Goal: Task Accomplishment & Management: Complete application form

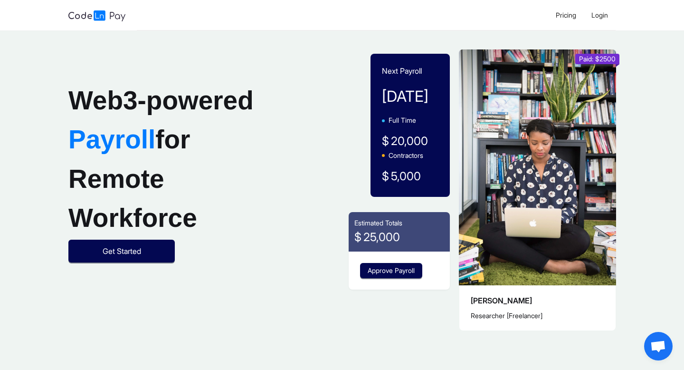
scroll to position [7, 0]
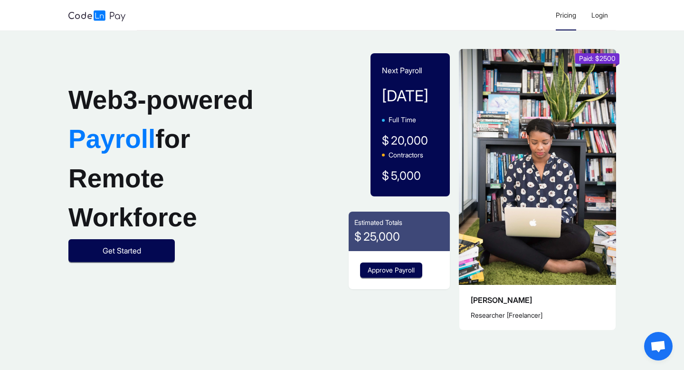
click at [569, 16] on span "Pricing" at bounding box center [566, 15] width 20 height 8
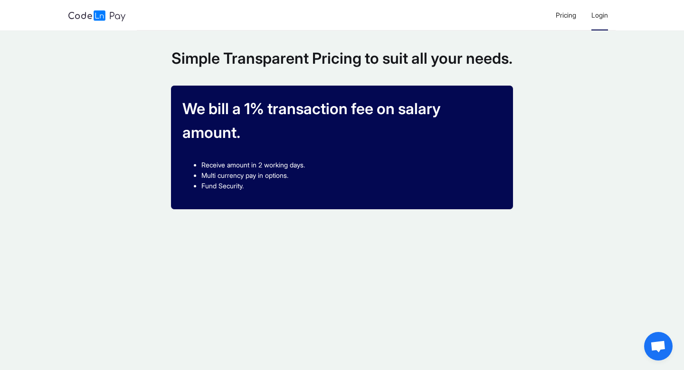
click at [601, 16] on span "Login" at bounding box center [599, 15] width 17 height 8
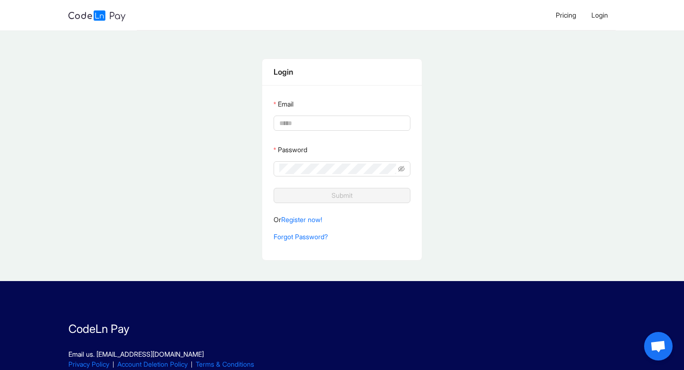
click at [307, 223] on p "Or Register now!" at bounding box center [342, 219] width 137 height 10
click at [309, 220] on link "Register now!" at bounding box center [301, 219] width 41 height 8
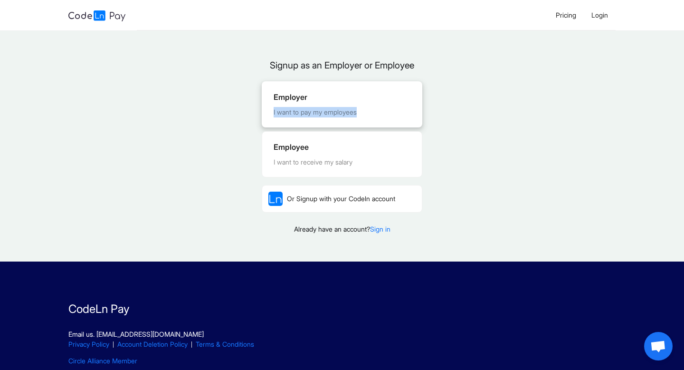
drag, startPoint x: 328, startPoint y: 103, endPoint x: 328, endPoint y: 126, distance: 23.8
click at [328, 126] on div "Employer I want to pay my employees" at bounding box center [342, 104] width 160 height 45
click at [314, 148] on div "Employee" at bounding box center [342, 147] width 137 height 12
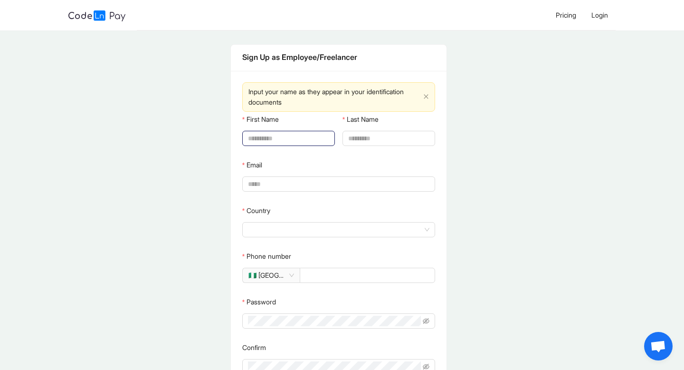
click at [309, 140] on input "First Name" at bounding box center [287, 138] width 79 height 10
type input "*****"
click at [363, 141] on input "Last Name" at bounding box center [387, 138] width 79 height 10
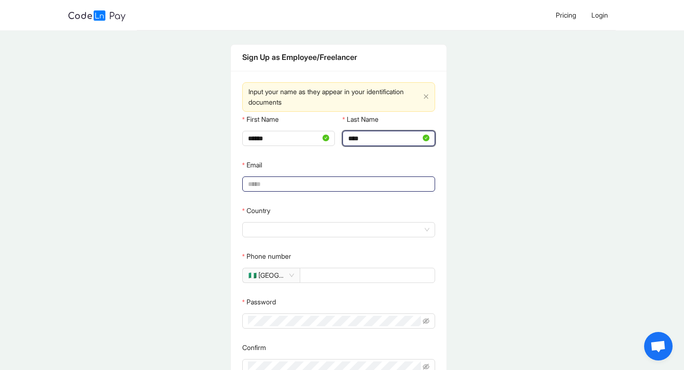
type input "****"
click at [321, 181] on input "Email" at bounding box center [338, 184] width 180 height 10
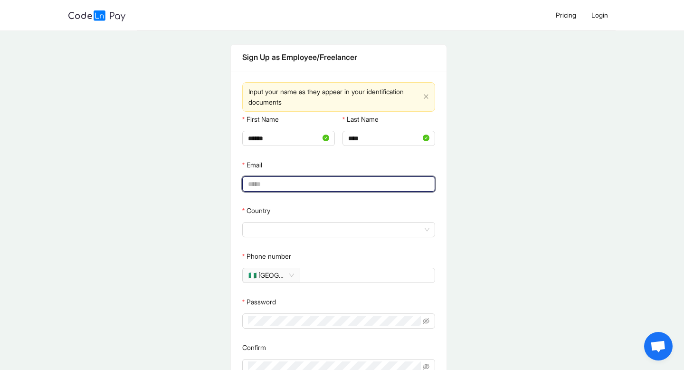
type input "**********"
type input "******"
type input "**********"
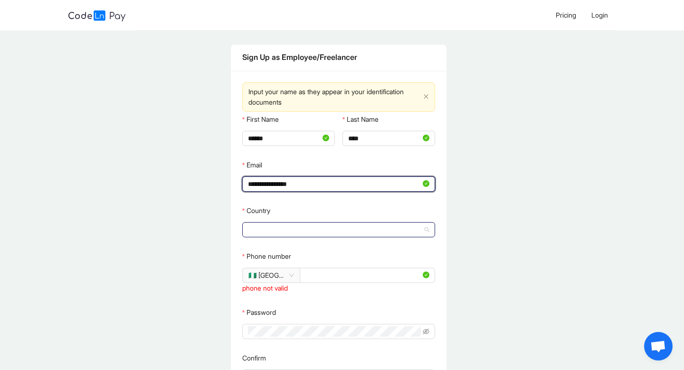
click at [324, 228] on span at bounding box center [338, 229] width 181 height 14
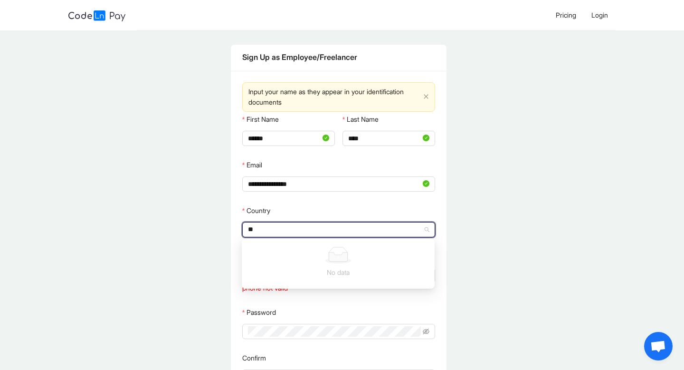
type input "*"
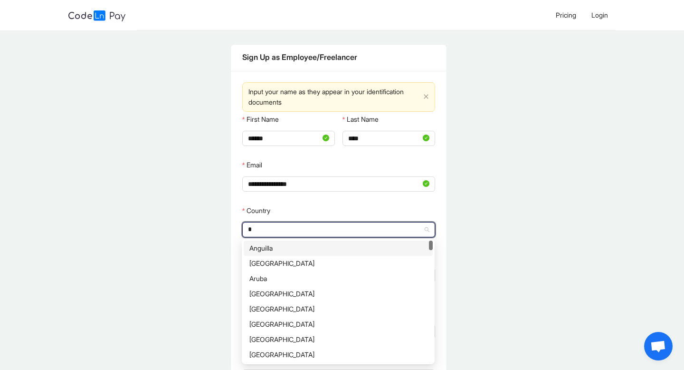
type input "**"
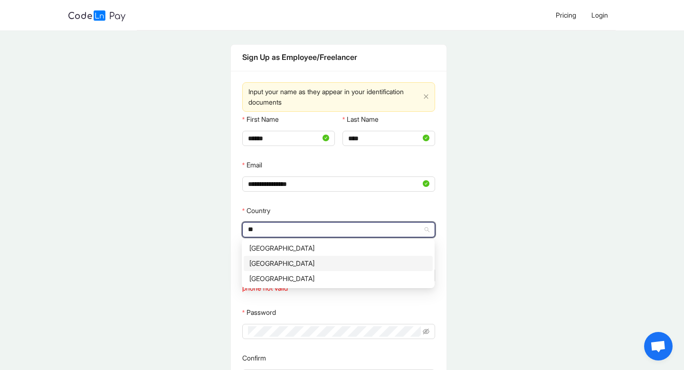
click at [276, 264] on div "[GEOGRAPHIC_DATA]" at bounding box center [338, 263] width 178 height 10
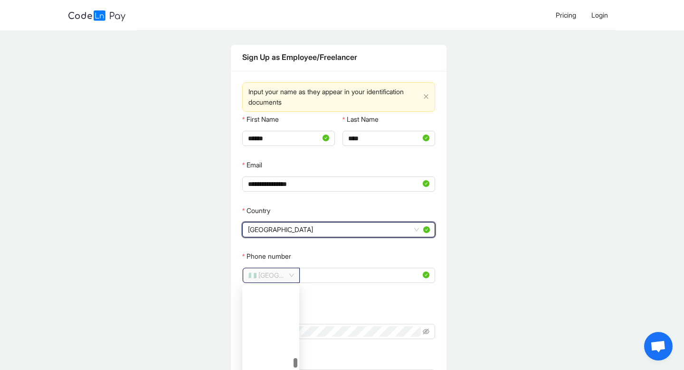
click at [263, 275] on span "🇳🇬 [GEOGRAPHIC_DATA]" at bounding box center [271, 275] width 46 height 14
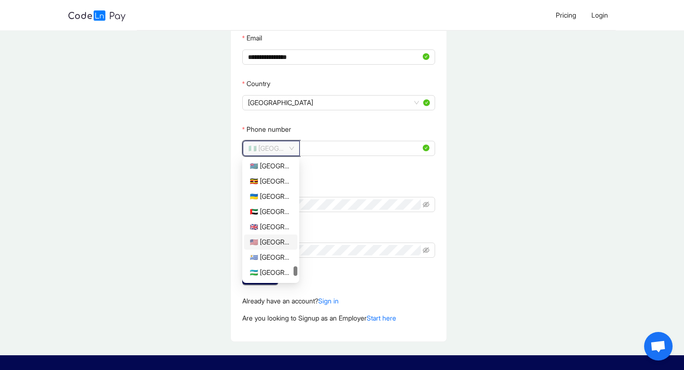
scroll to position [2707, 0]
click at [273, 192] on div "🇺🇬 [GEOGRAPHIC_DATA]" at bounding box center [271, 192] width 42 height 10
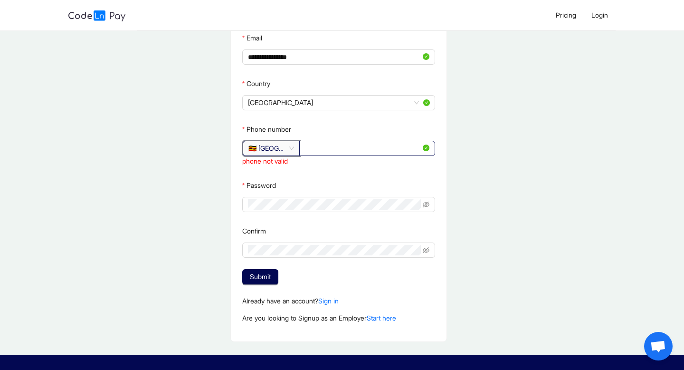
click at [310, 147] on input "**********" at bounding box center [362, 148] width 115 height 10
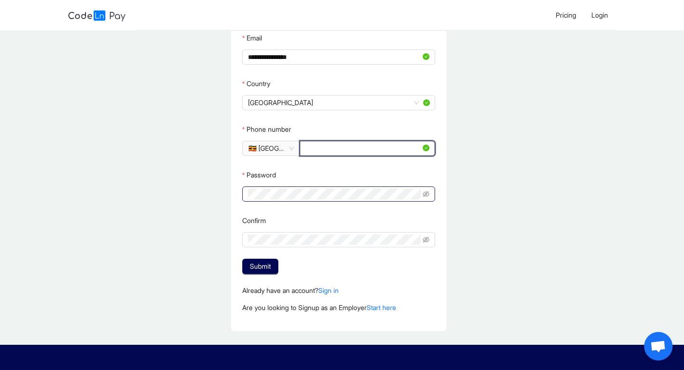
type input "*********"
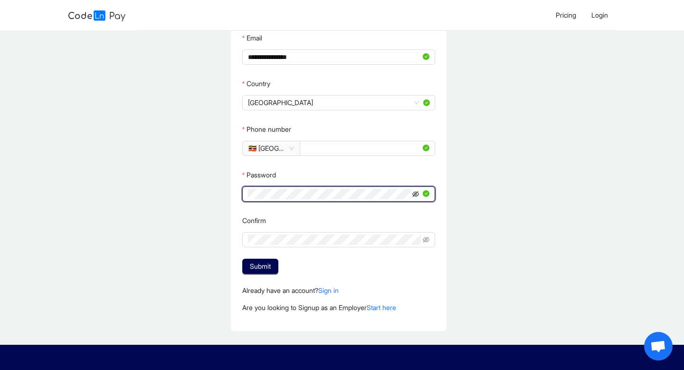
click at [415, 194] on icon "eye-invisible" at bounding box center [415, 193] width 7 height 6
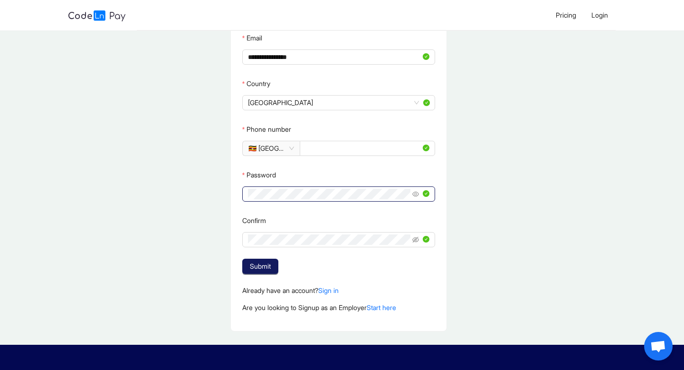
click at [269, 268] on span "Submit" at bounding box center [260, 266] width 21 height 10
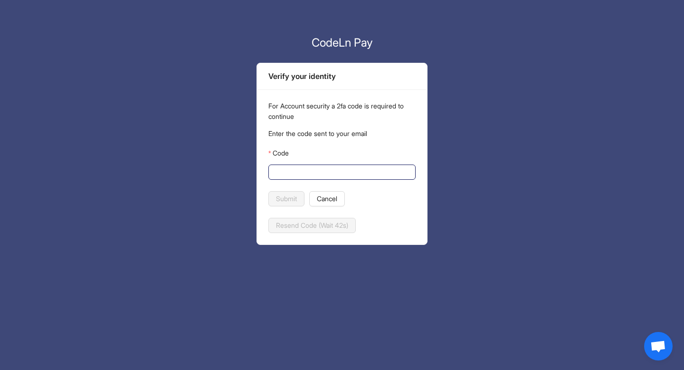
click at [326, 177] on span at bounding box center [341, 171] width 147 height 15
click at [326, 174] on input "Code" at bounding box center [341, 172] width 134 height 10
paste input "******"
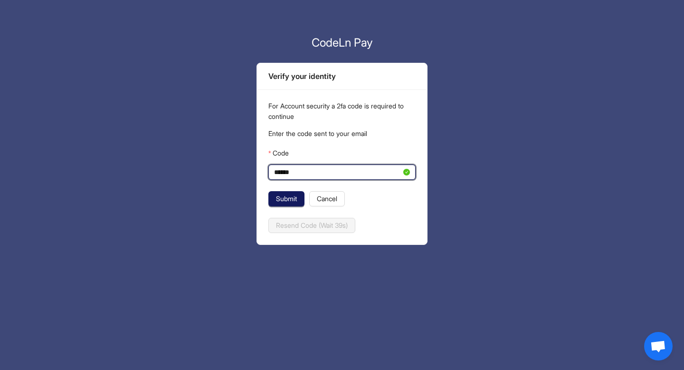
type input "******"
click at [290, 196] on span "Submit" at bounding box center [286, 198] width 21 height 10
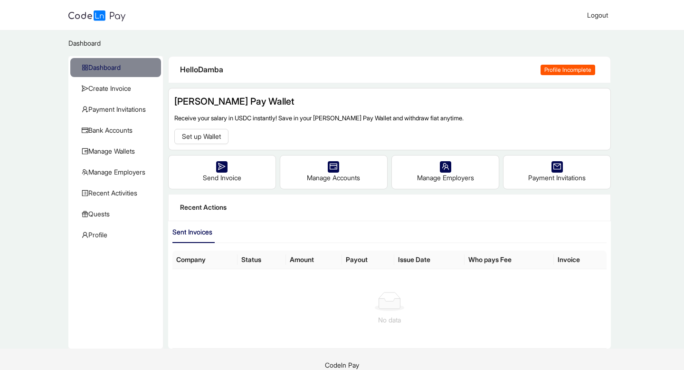
scroll to position [11, 0]
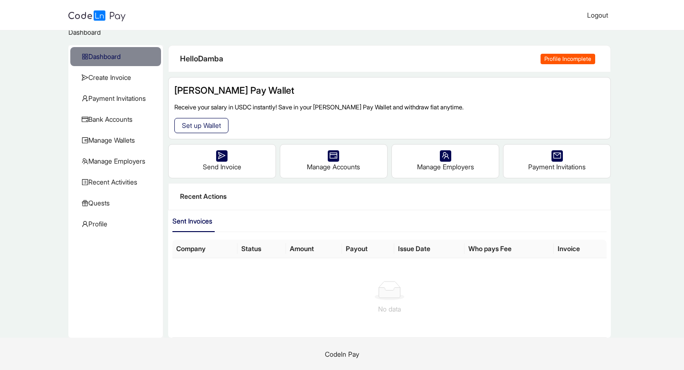
click at [210, 121] on span "Set up Wallet" at bounding box center [201, 125] width 39 height 10
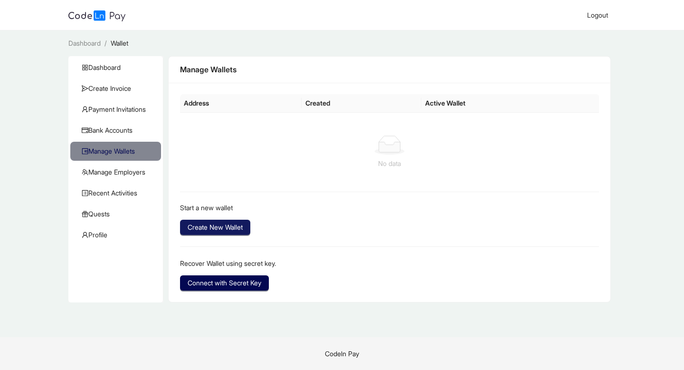
click at [224, 227] on span "Create New Wallet" at bounding box center [215, 227] width 55 height 10
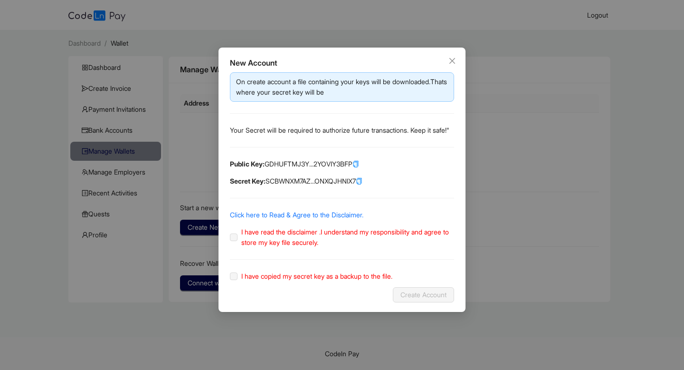
click at [235, 247] on label "I have read the disclaimer .I understand my responsibility and agree to store m…" at bounding box center [342, 237] width 224 height 21
click at [234, 247] on label "I have read the disclaimer .I understand my responsibility and agree to store m…" at bounding box center [342, 237] width 224 height 21
click at [248, 219] on link "Click here to Read & Agree to the Disclaimer." at bounding box center [296, 214] width 133 height 8
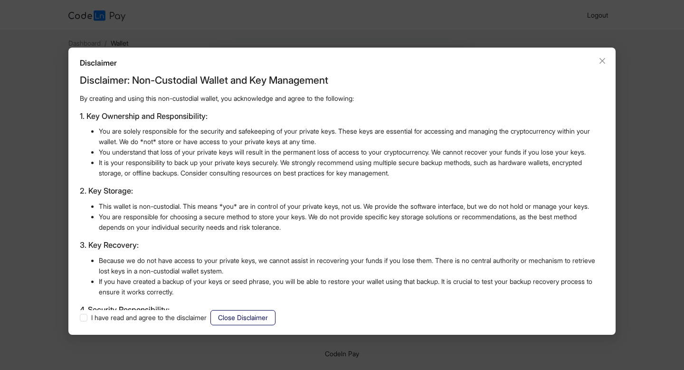
scroll to position [231, 0]
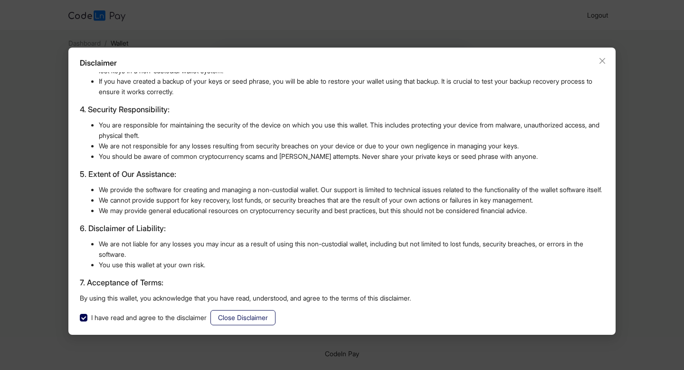
click at [236, 313] on span "Close Disclaimer" at bounding box center [243, 317] width 50 height 10
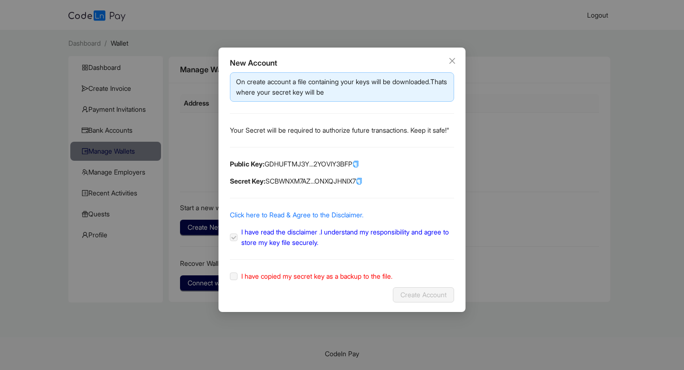
click at [234, 281] on label "I have copied my secret key as a backup to the file." at bounding box center [313, 276] width 166 height 10
click at [361, 184] on icon "copy" at bounding box center [358, 181] width 3 height 5
click at [357, 167] on icon "copy" at bounding box center [355, 164] width 3 height 5
click at [412, 300] on span "Create Account" at bounding box center [423, 294] width 46 height 10
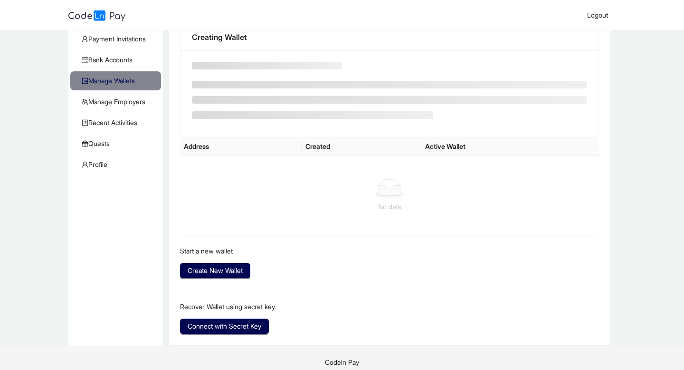
scroll to position [79, 0]
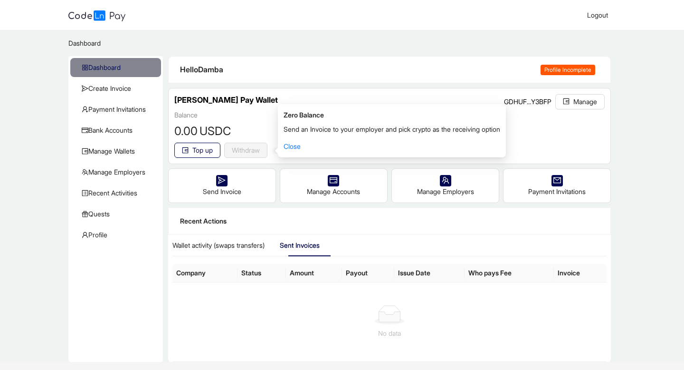
click at [404, 51] on main "Dashboard / Dashboard Create Invoice Payment Invitations Bank Accounts Manage W…" at bounding box center [342, 195] width 684 height 331
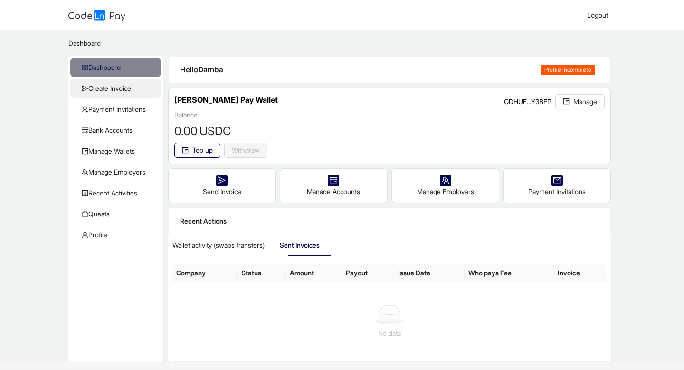
click at [124, 84] on span "Create Invoice" at bounding box center [118, 88] width 72 height 19
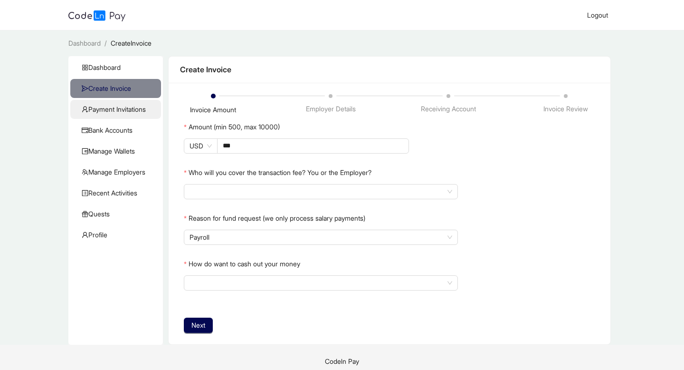
click at [122, 103] on span "Payment Invitations" at bounding box center [118, 109] width 72 height 19
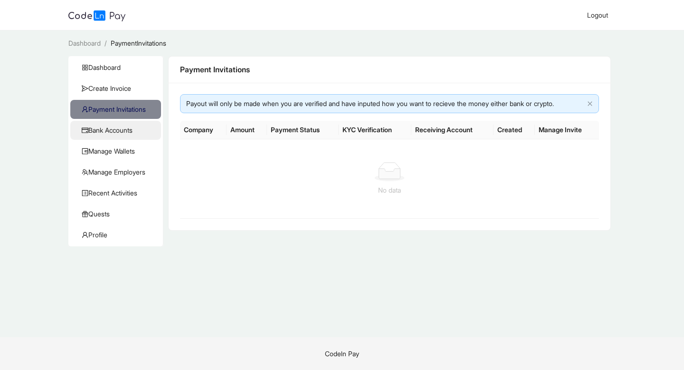
click at [118, 127] on span "Bank Accounts" at bounding box center [118, 130] width 72 height 19
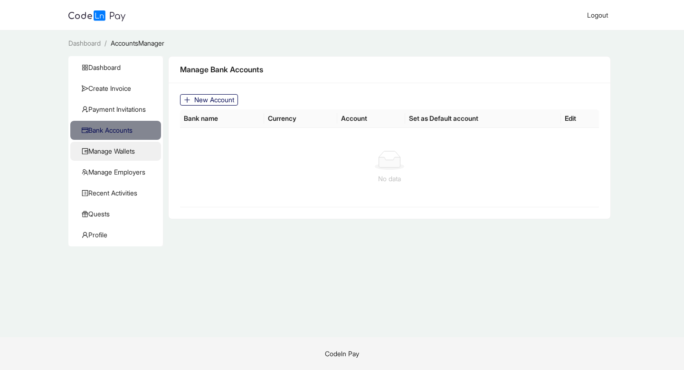
click at [117, 147] on span "Manage Wallets" at bounding box center [118, 151] width 72 height 19
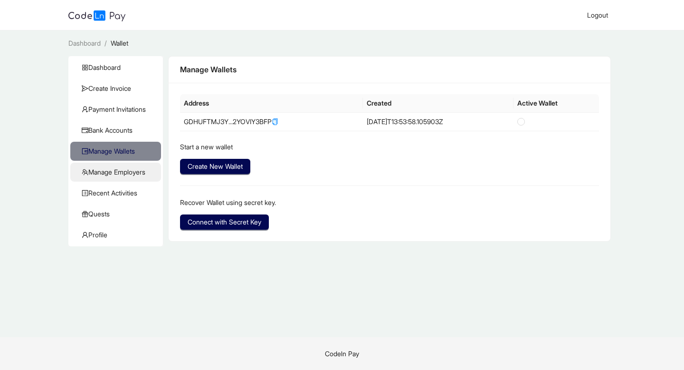
click at [119, 171] on span "Manage Employers" at bounding box center [118, 171] width 72 height 19
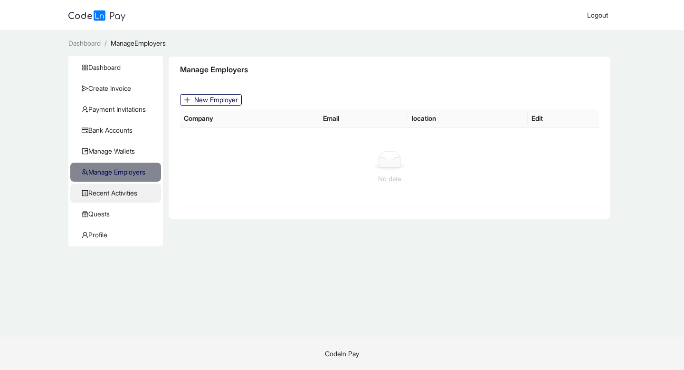
click at [117, 191] on span "Recent Activities" at bounding box center [118, 192] width 72 height 19
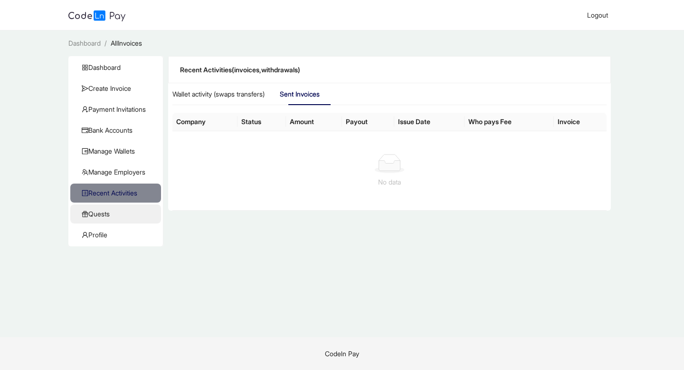
click at [111, 208] on span "Quests" at bounding box center [118, 213] width 72 height 19
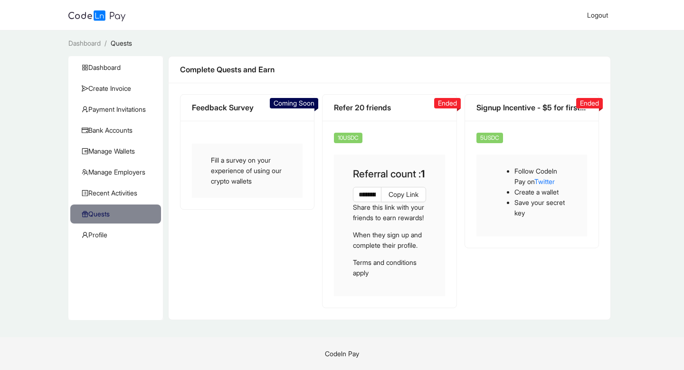
click at [110, 18] on img at bounding box center [96, 15] width 57 height 11
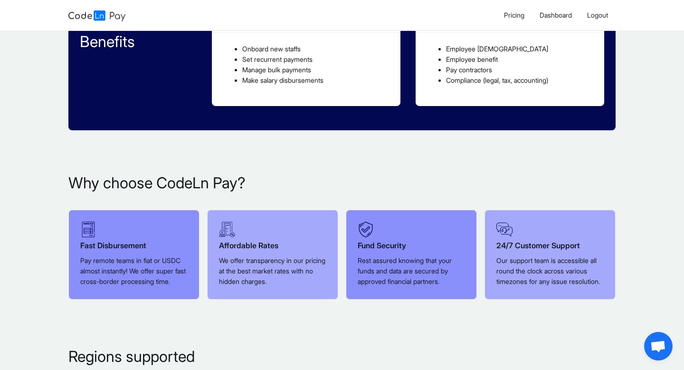
scroll to position [446, 0]
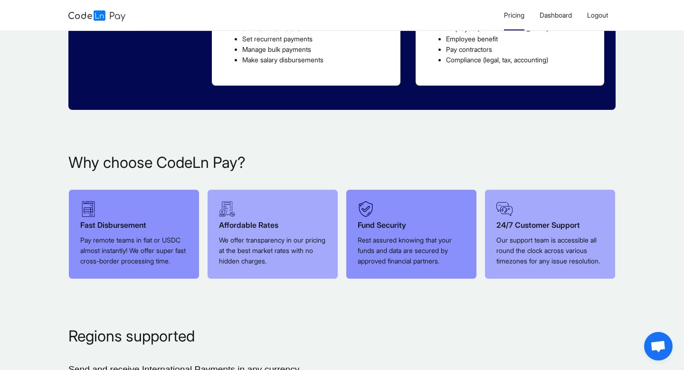
click at [515, 16] on span "Pricing" at bounding box center [514, 15] width 20 height 8
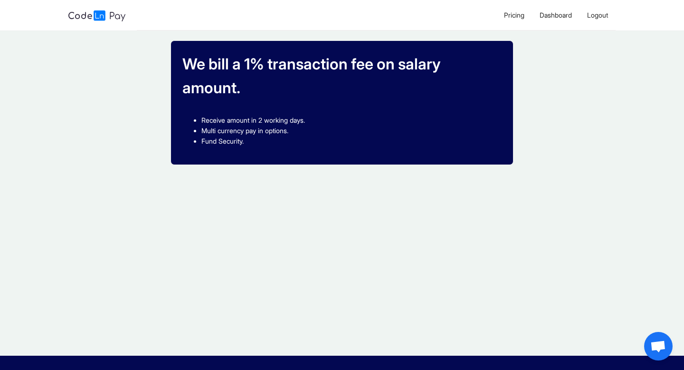
scroll to position [61, 0]
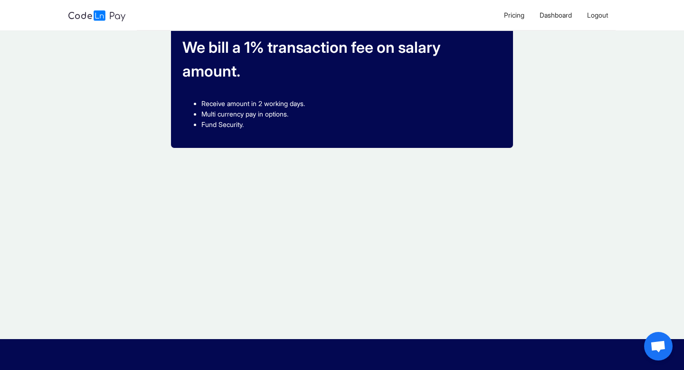
click at [114, 15] on img at bounding box center [96, 15] width 57 height 11
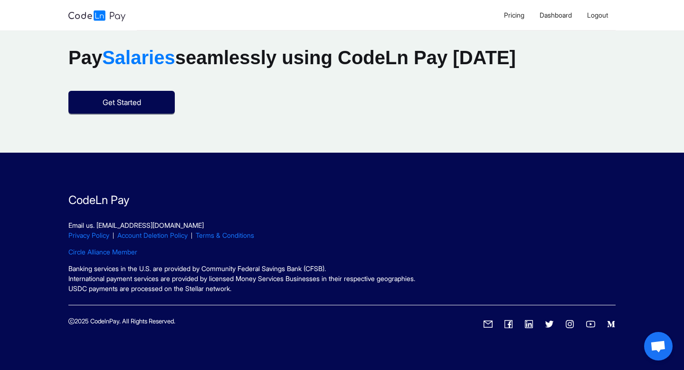
scroll to position [1315, 0]
